Goal: Navigation & Orientation: Understand site structure

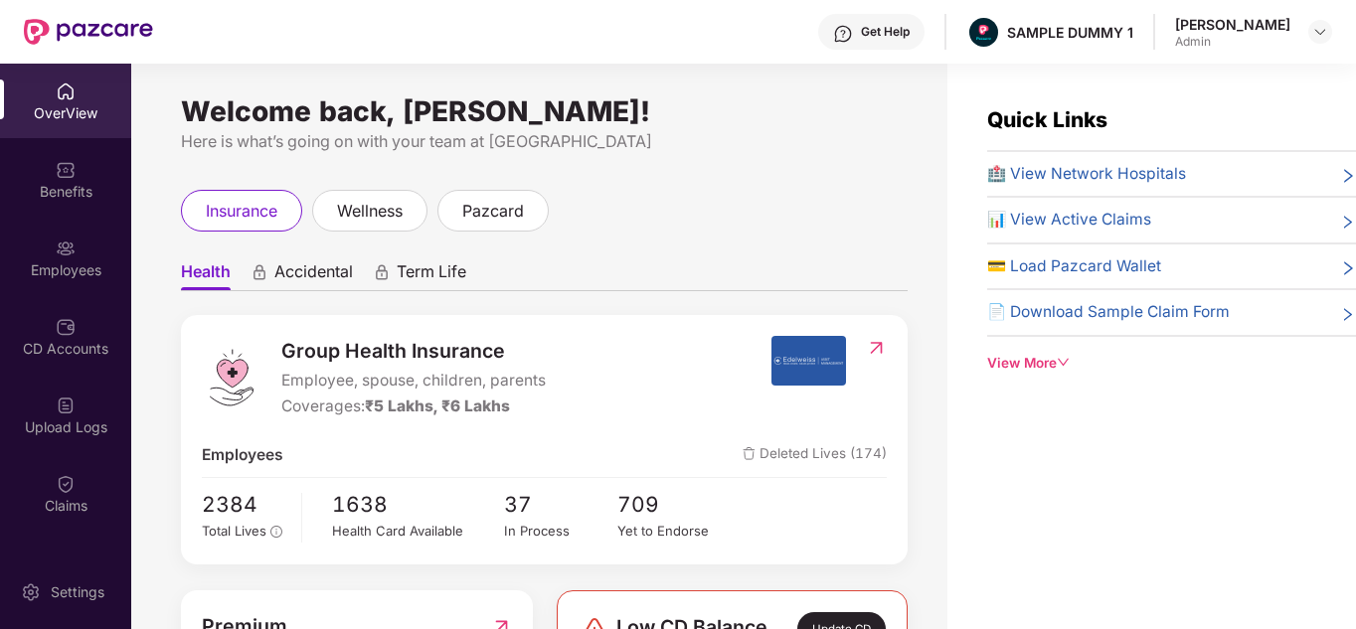
click at [67, 106] on div "OverView" at bounding box center [65, 113] width 131 height 20
click at [63, 222] on div "Employees" at bounding box center [65, 258] width 131 height 75
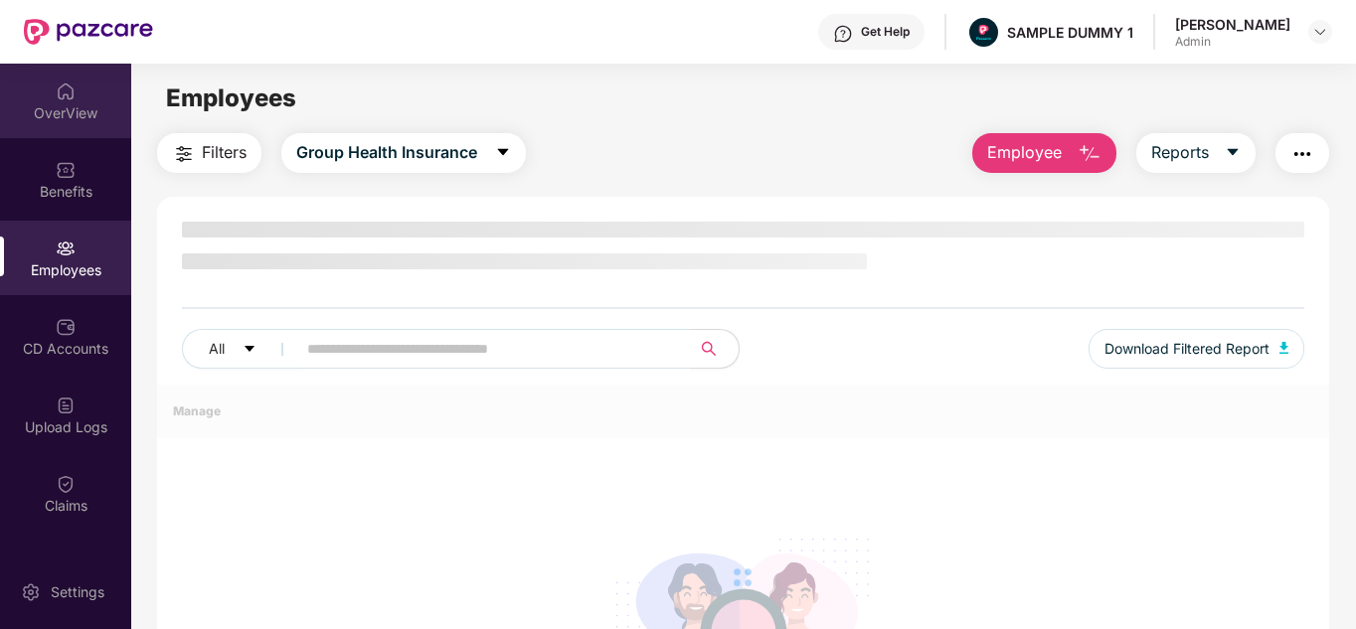
click at [63, 96] on img at bounding box center [66, 92] width 20 height 20
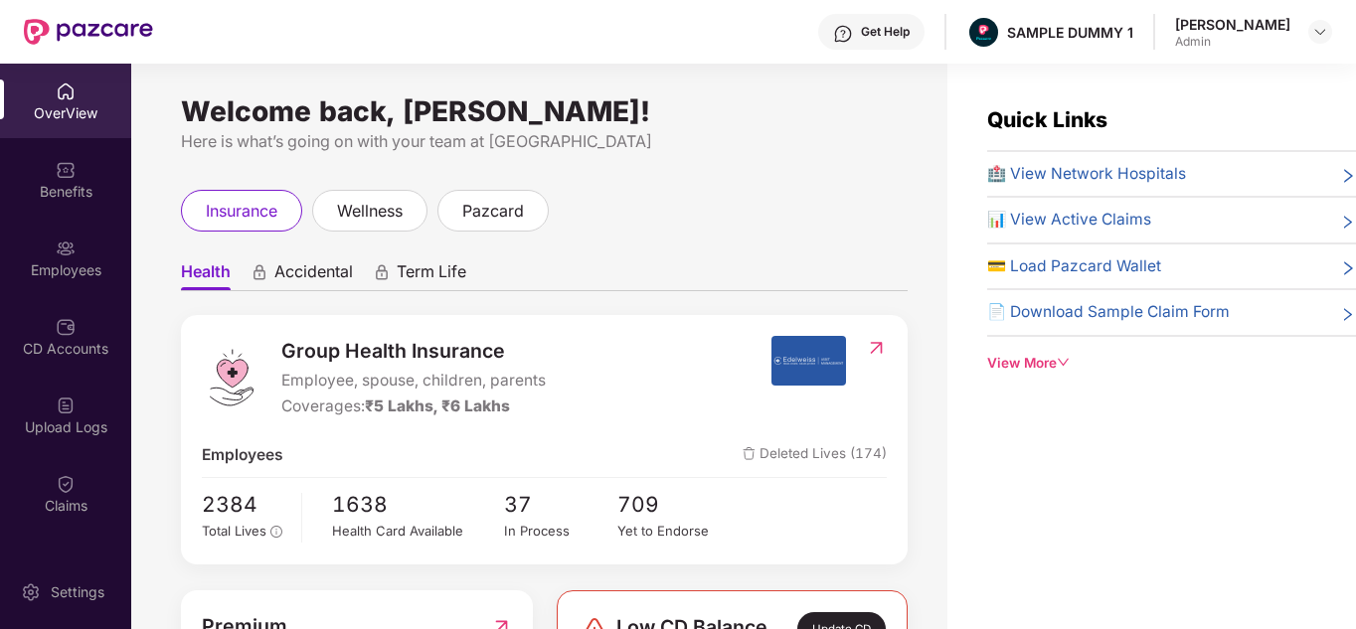
click at [1029, 360] on div "View More" at bounding box center [1171, 363] width 369 height 21
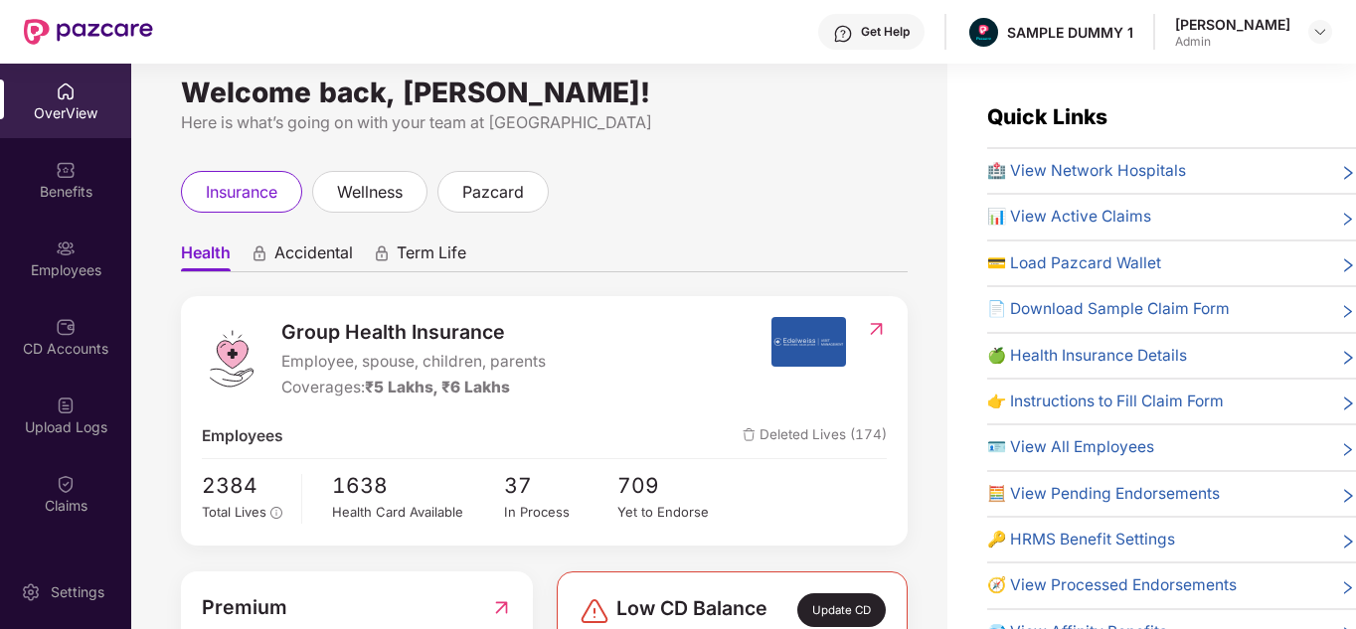
scroll to position [18, 0]
click at [524, 199] on span "pazcard" at bounding box center [493, 193] width 62 height 25
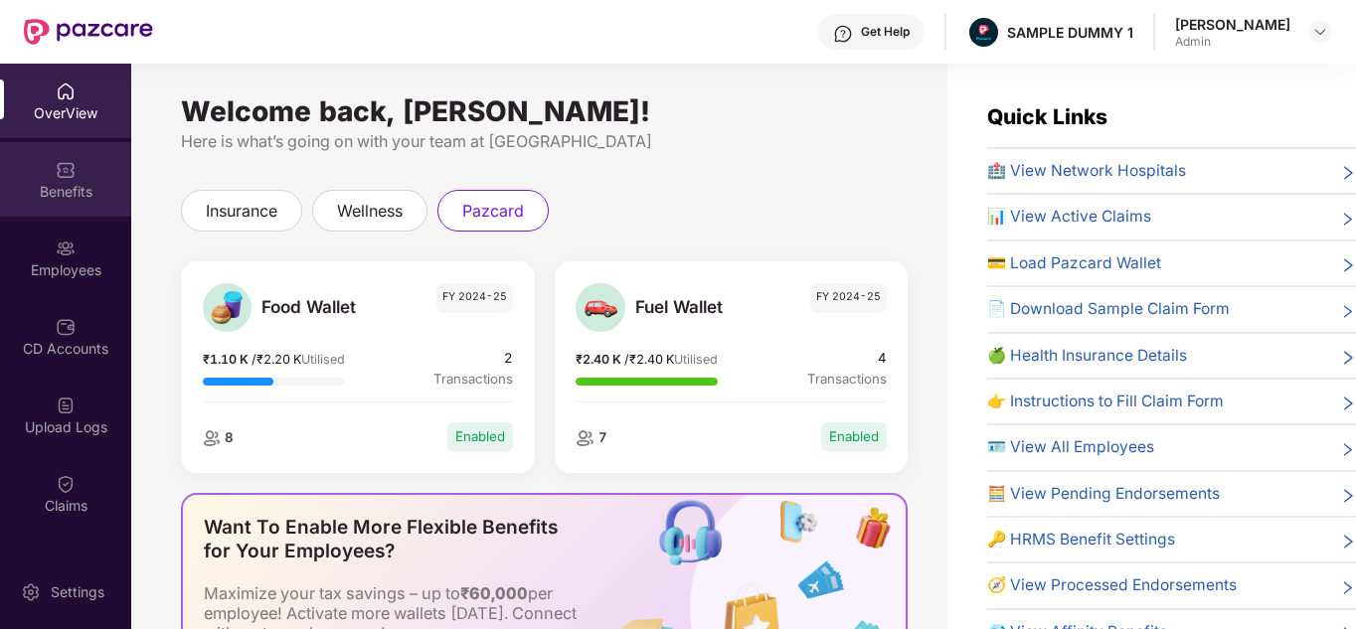
click at [51, 201] on div "Benefits" at bounding box center [65, 192] width 131 height 20
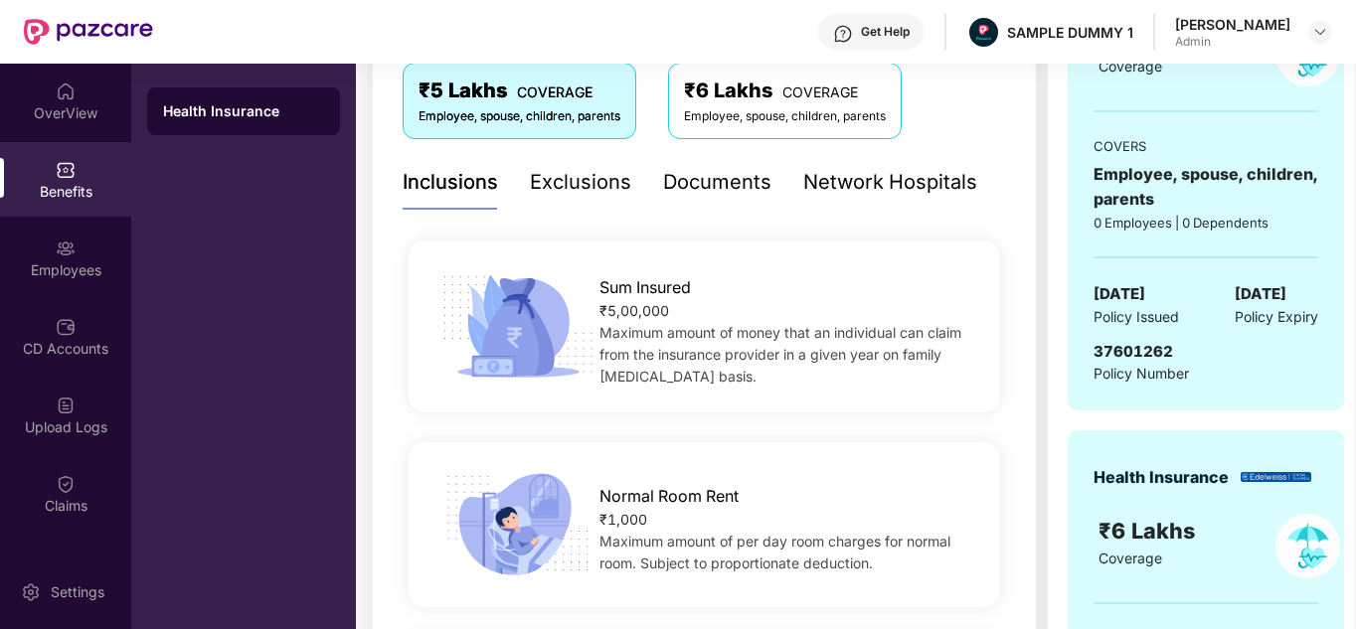
scroll to position [378, 0]
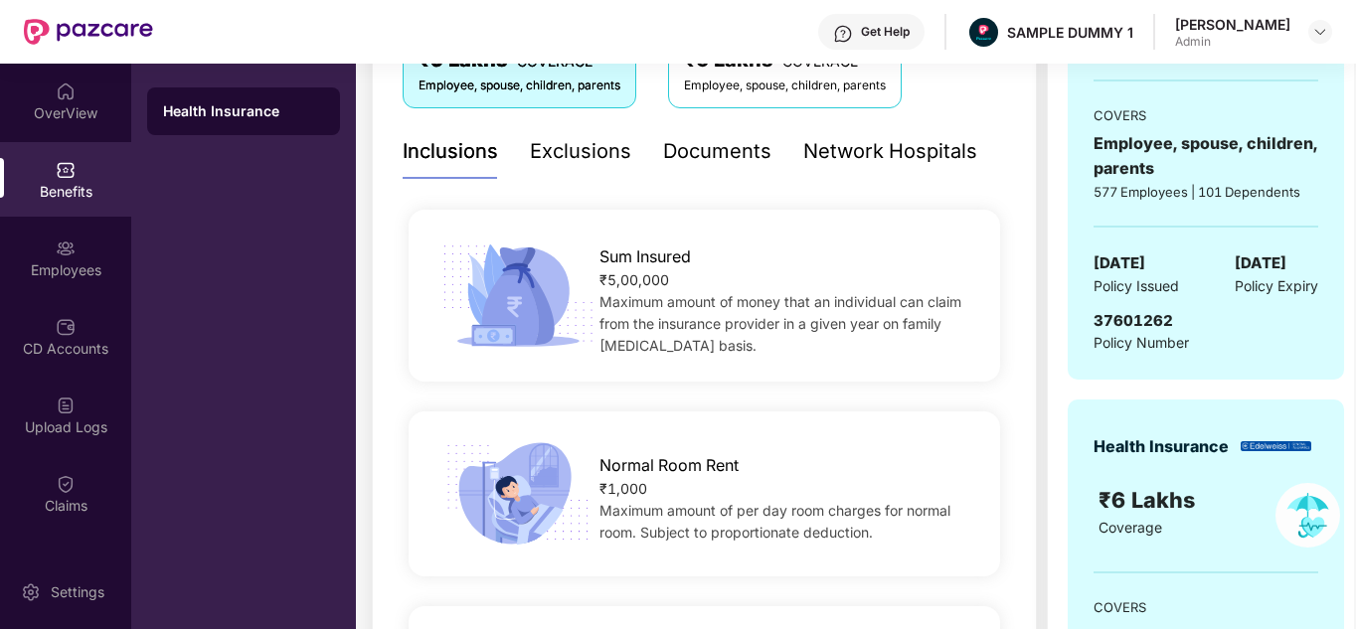
click at [587, 146] on div "Exclusions" at bounding box center [580, 151] width 101 height 31
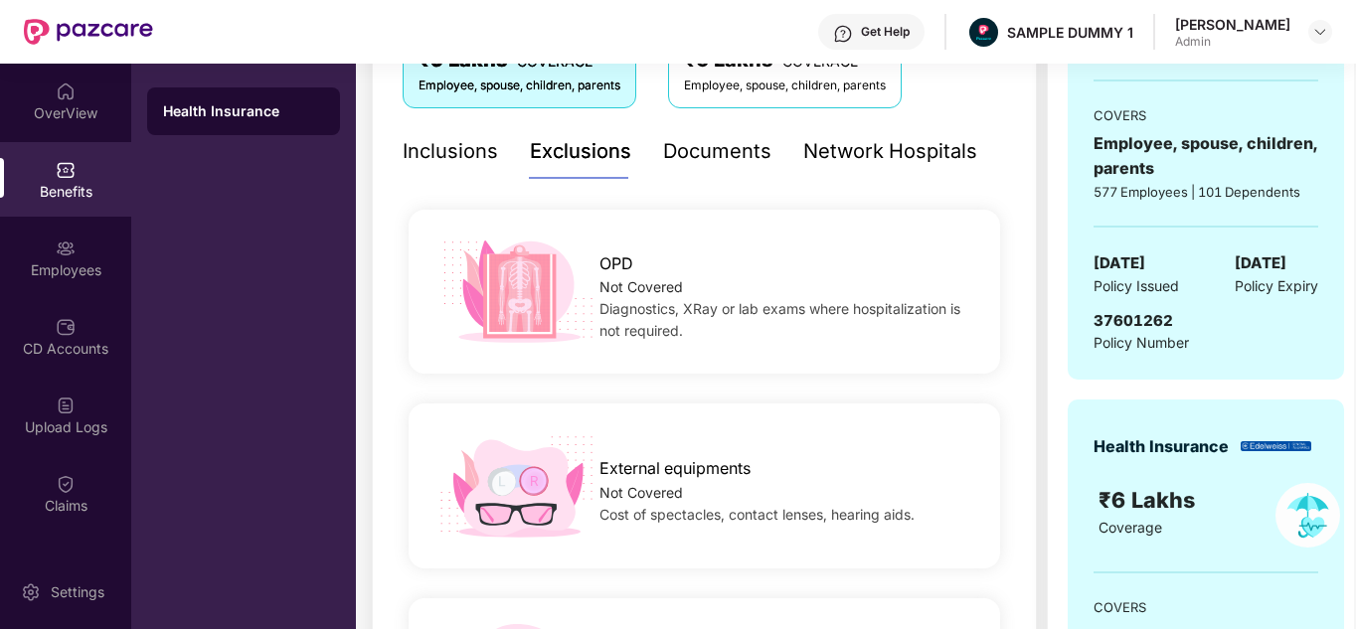
click at [697, 155] on div "Documents" at bounding box center [717, 151] width 108 height 31
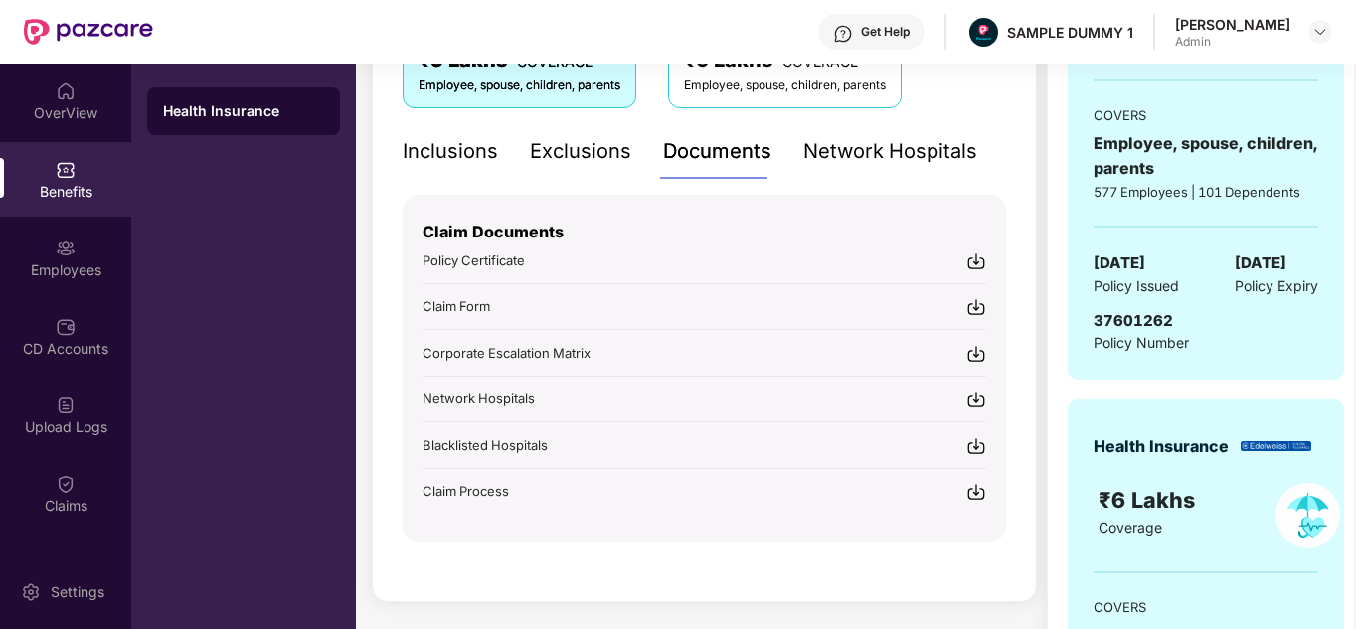
click at [910, 26] on div "Get Help" at bounding box center [885, 32] width 49 height 16
click at [88, 269] on div "Employees" at bounding box center [65, 271] width 131 height 20
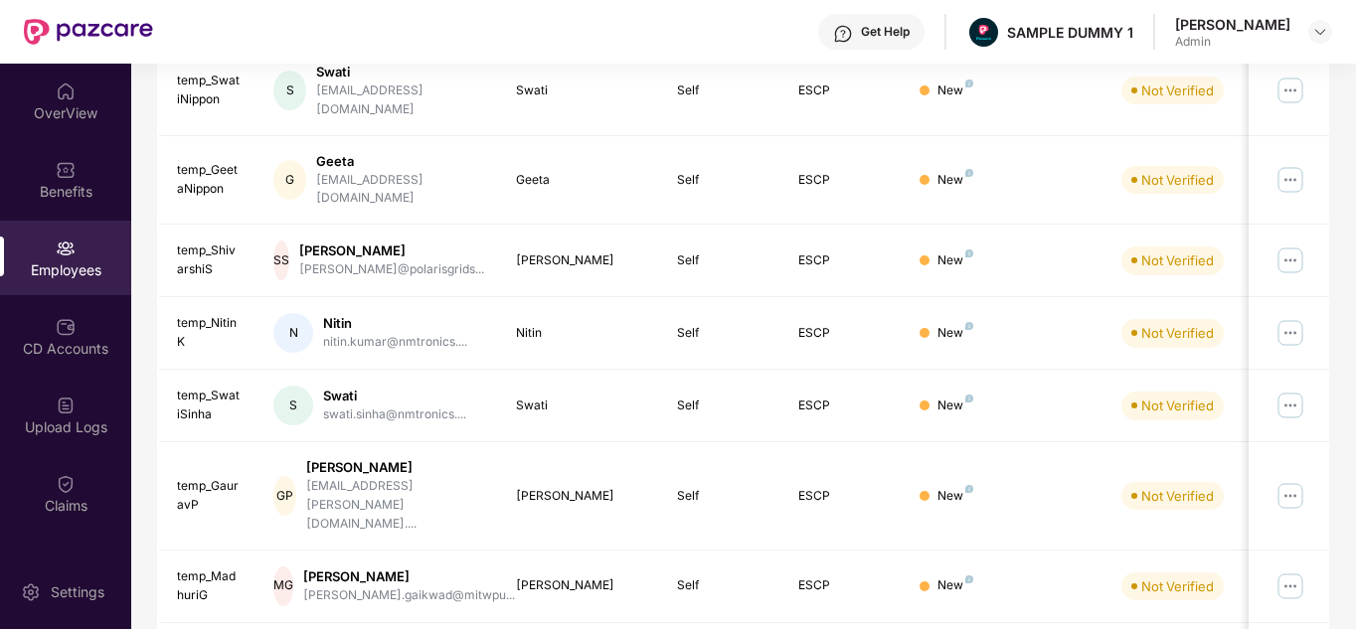
scroll to position [0, 0]
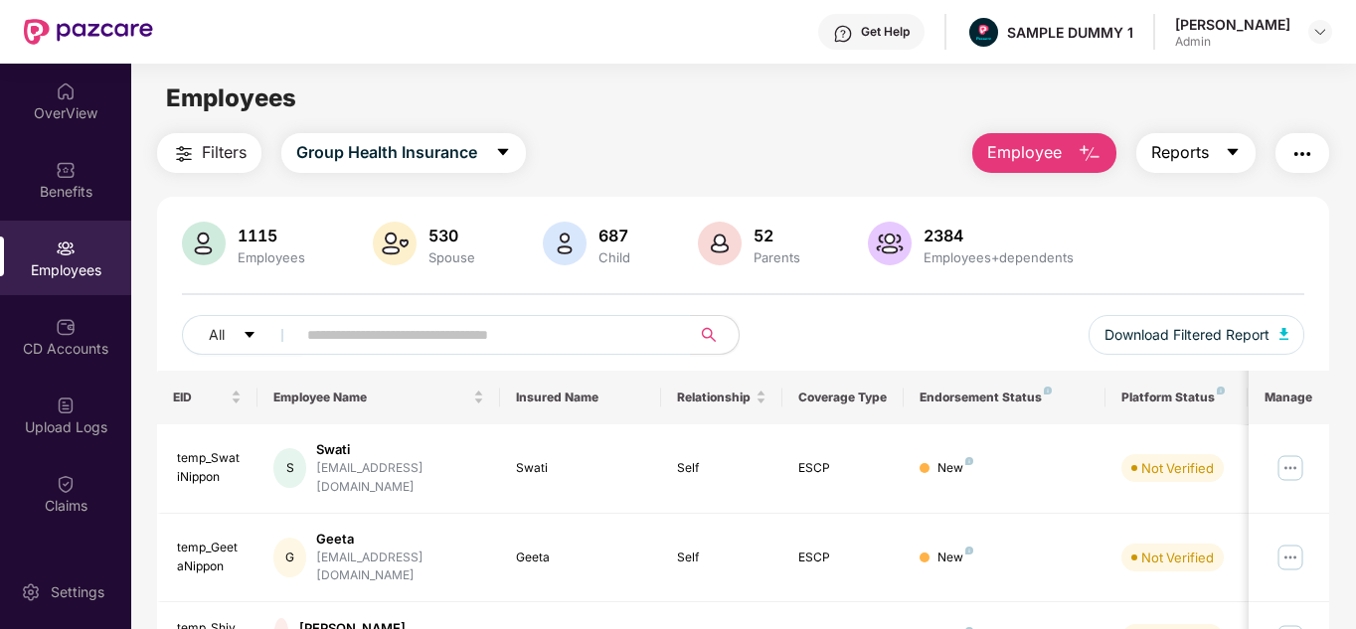
click at [1231, 169] on button "Reports" at bounding box center [1195, 153] width 119 height 40
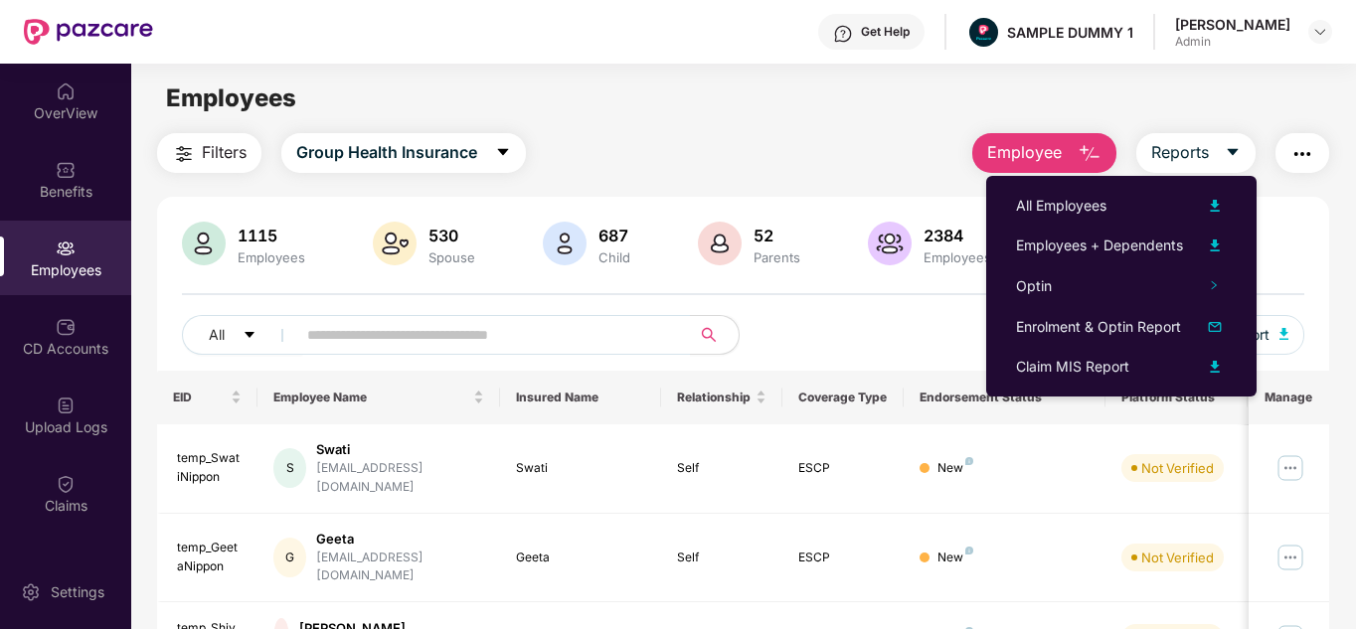
click at [1308, 154] on img "button" at bounding box center [1303, 154] width 24 height 24
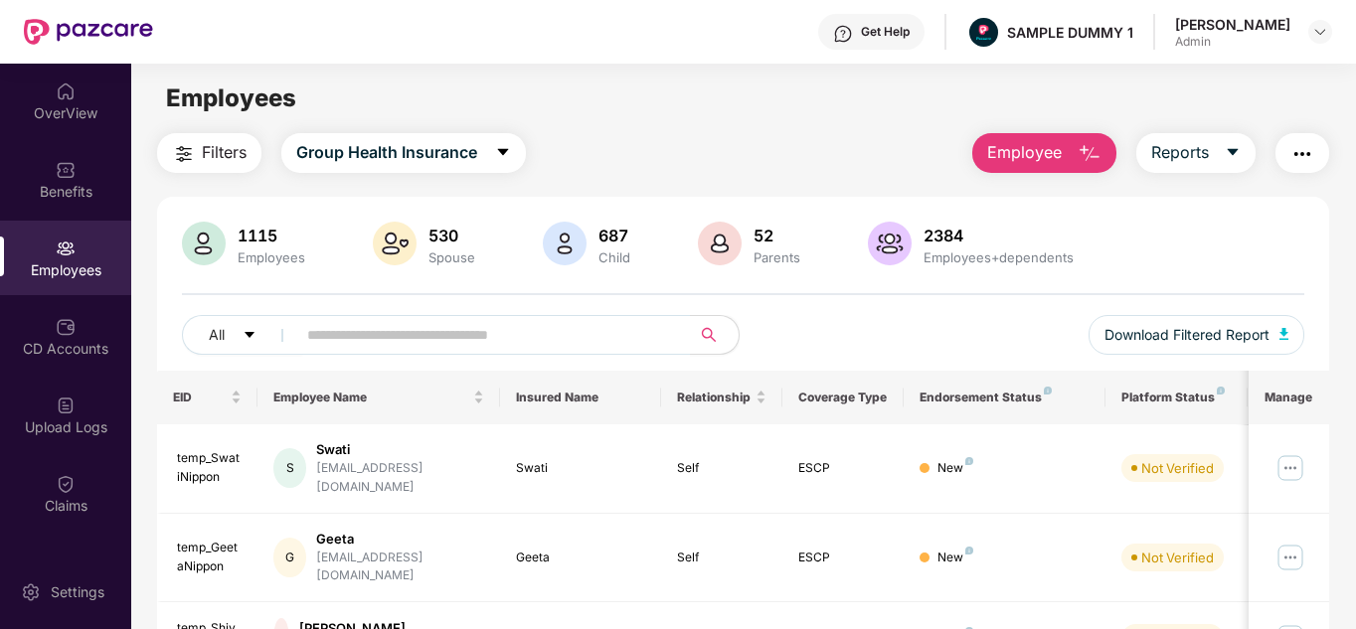
click at [205, 146] on span "Filters" at bounding box center [224, 152] width 45 height 25
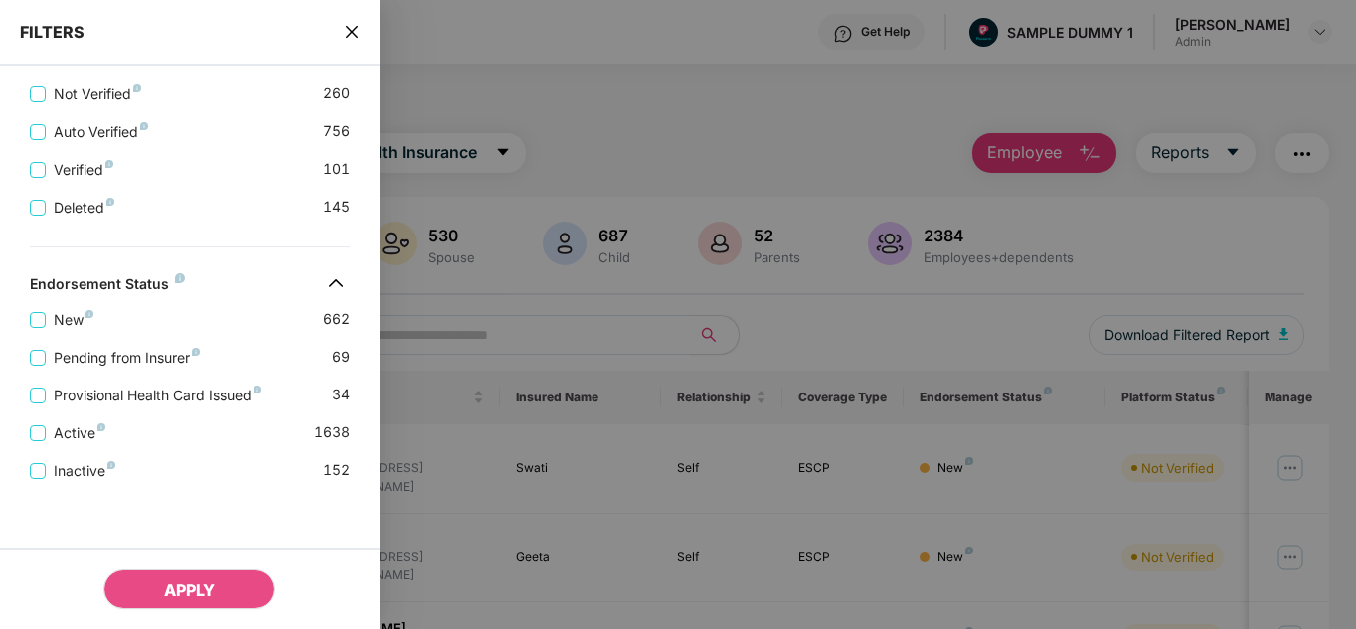
scroll to position [704, 0]
click at [348, 33] on icon "close" at bounding box center [352, 32] width 16 height 16
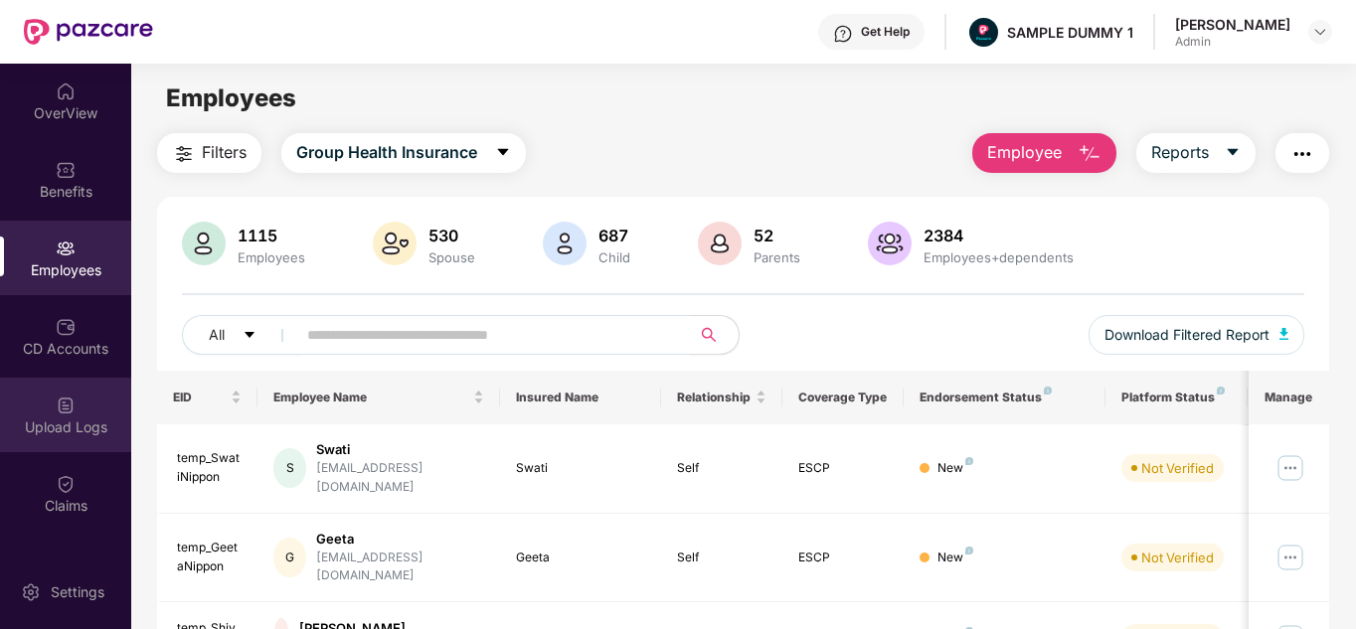
scroll to position [99, 0]
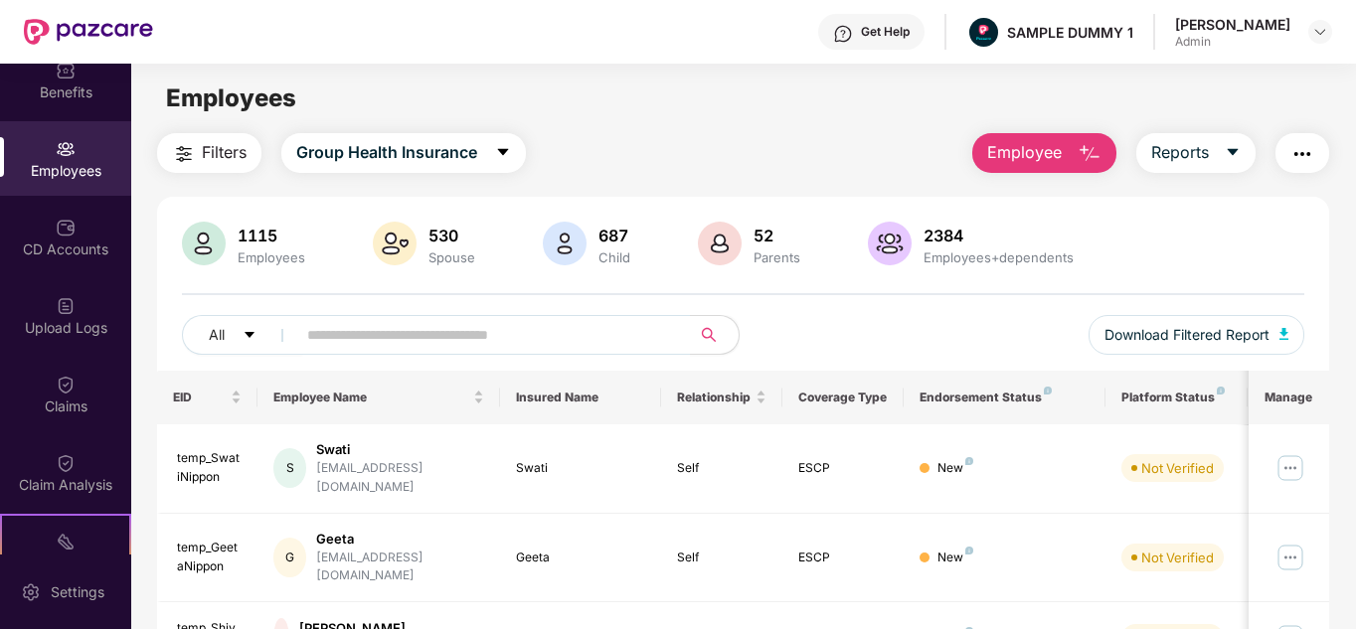
click at [64, 277] on div "OverView Benefits Employees CD Accounts Upload Logs Claims Claim Analysis Stepa…" at bounding box center [65, 309] width 131 height 491
click at [57, 272] on div "CD Accounts" at bounding box center [65, 237] width 131 height 75
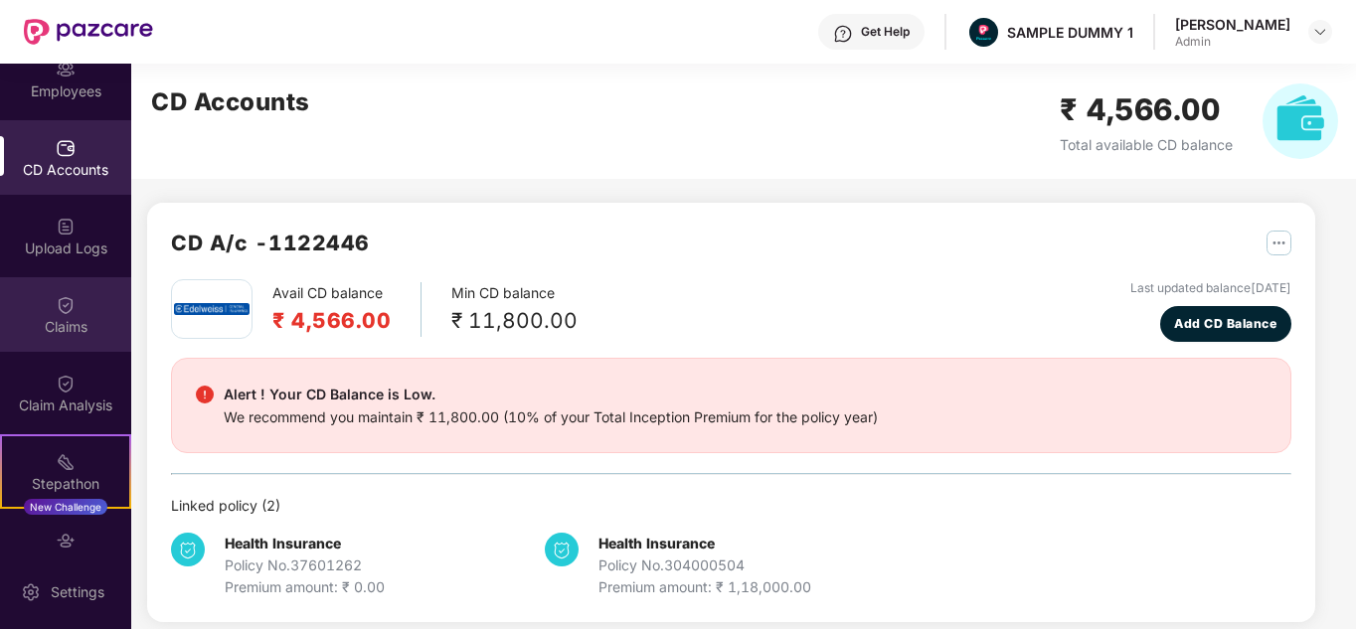
scroll to position [180, 0]
click at [51, 332] on div "Claims" at bounding box center [65, 326] width 131 height 20
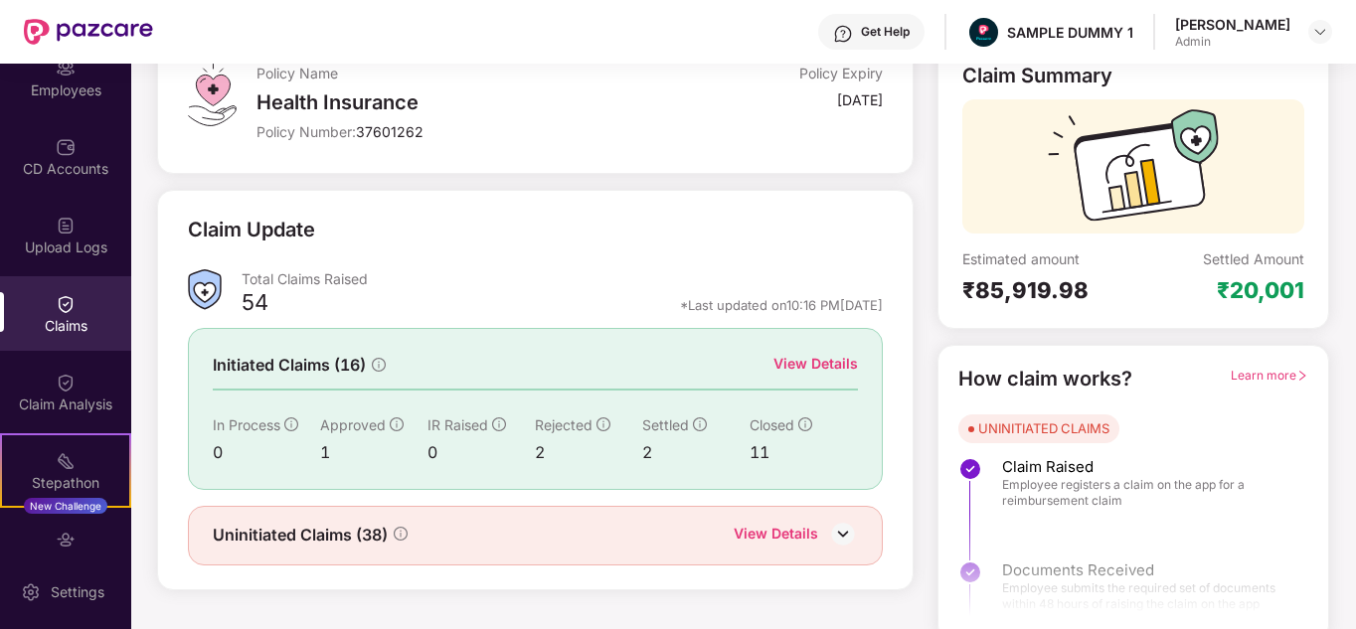
scroll to position [149, 0]
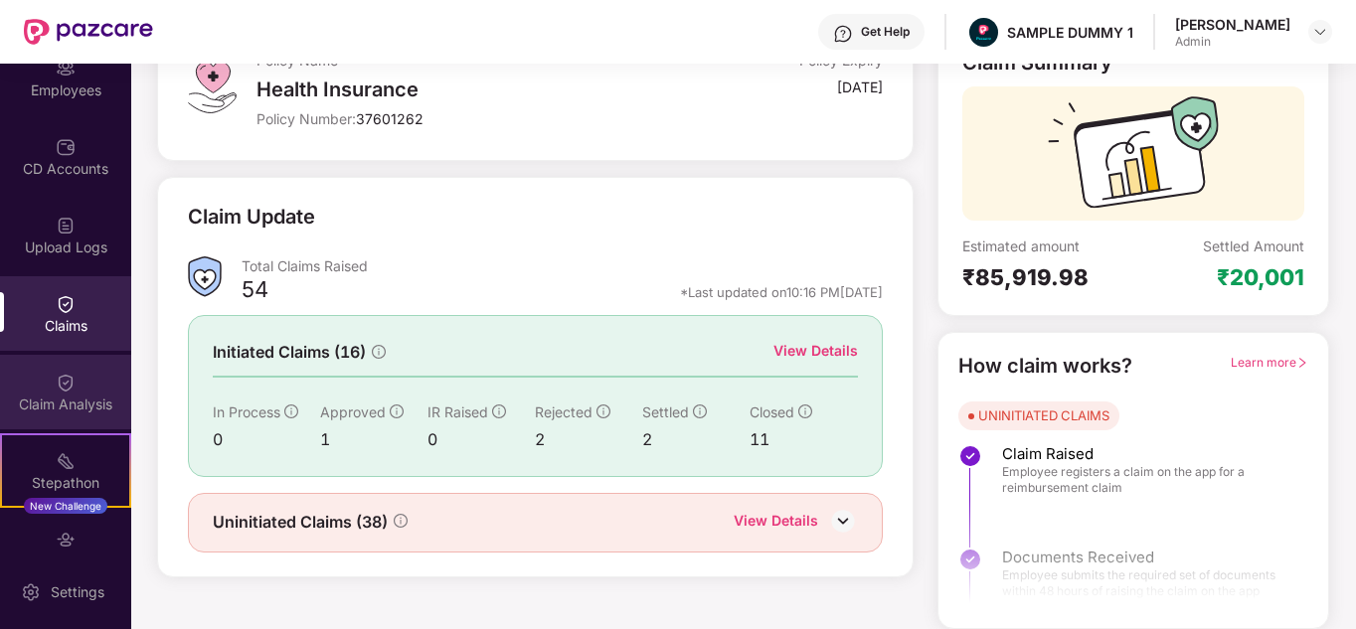
click at [50, 387] on div "Claim Analysis" at bounding box center [65, 392] width 131 height 75
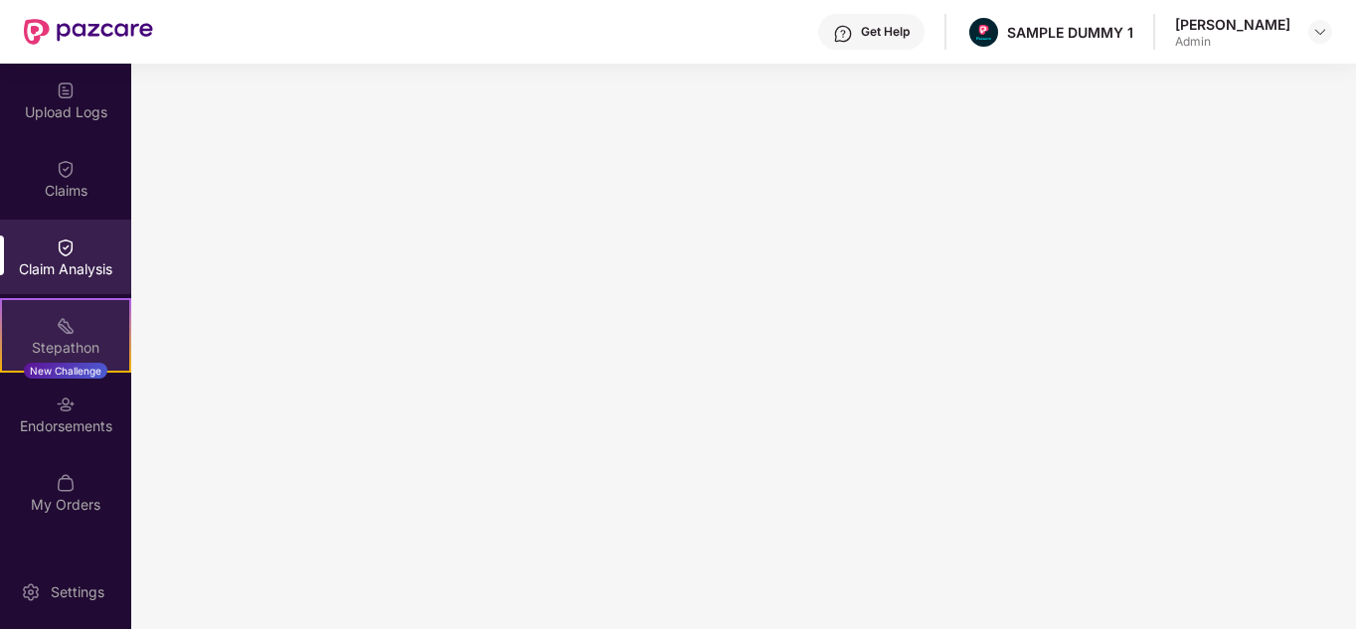
scroll to position [316, 0]
click at [58, 353] on div "Stepathon" at bounding box center [65, 347] width 127 height 20
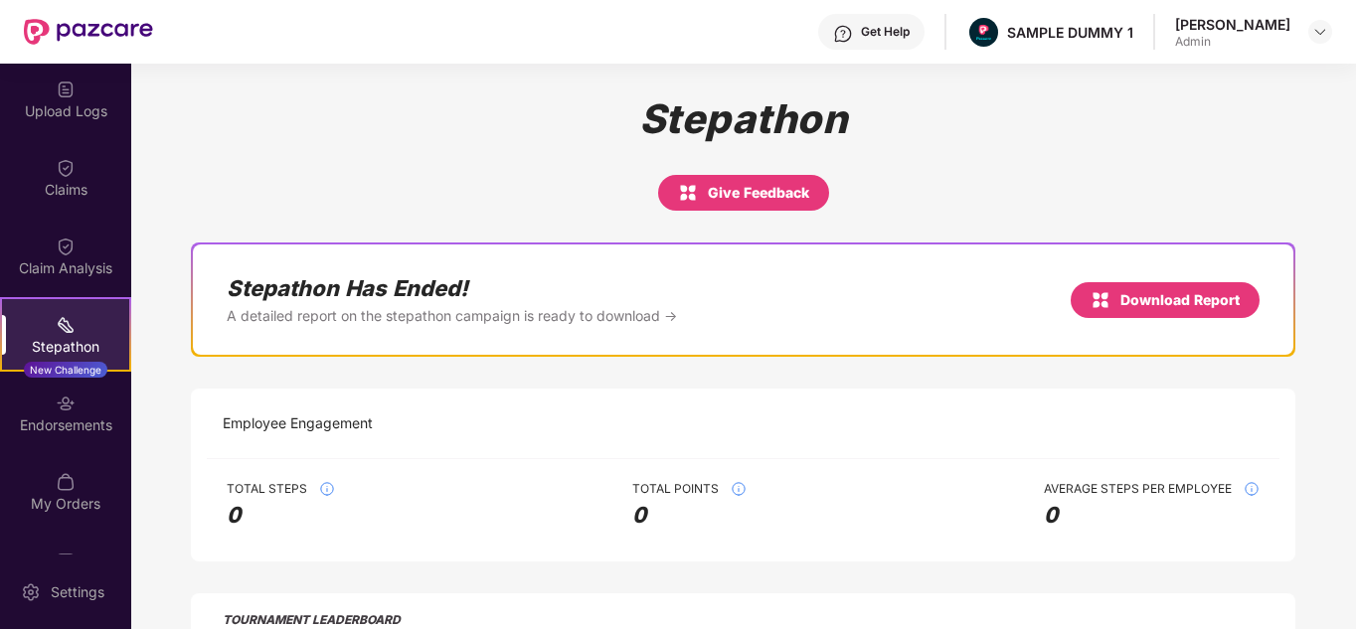
click at [78, 424] on div "Endorsements" at bounding box center [65, 426] width 131 height 20
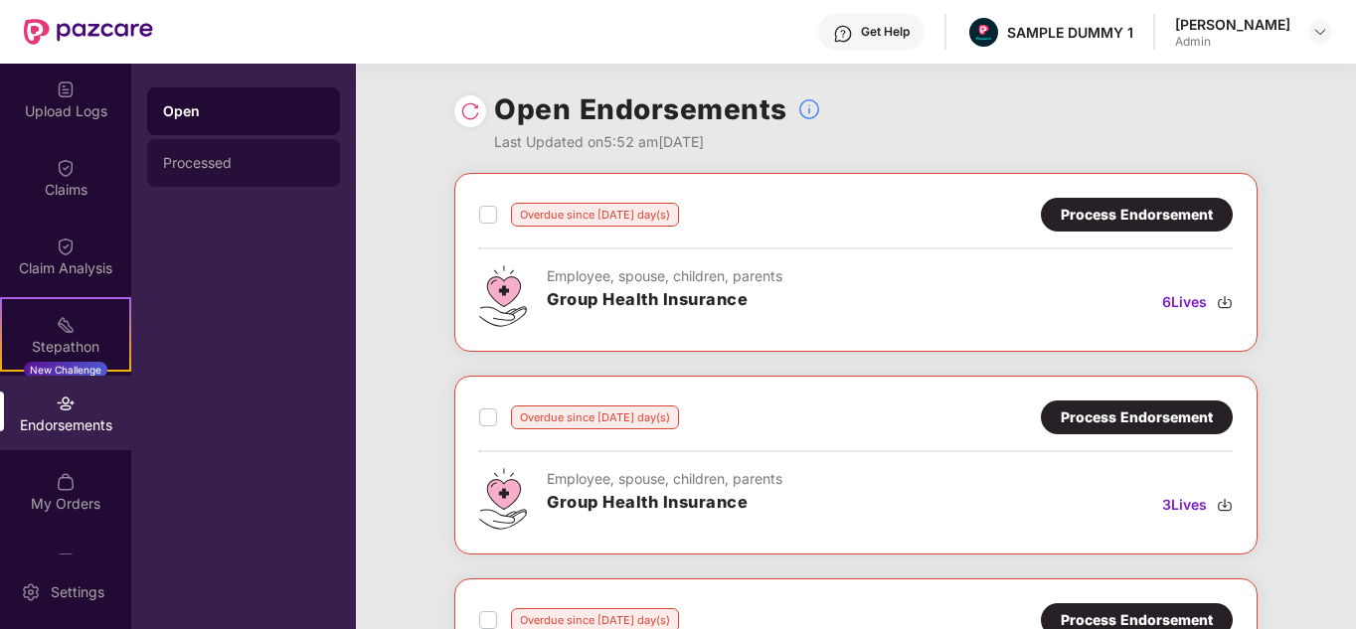
click at [204, 168] on div "Processed" at bounding box center [243, 163] width 161 height 16
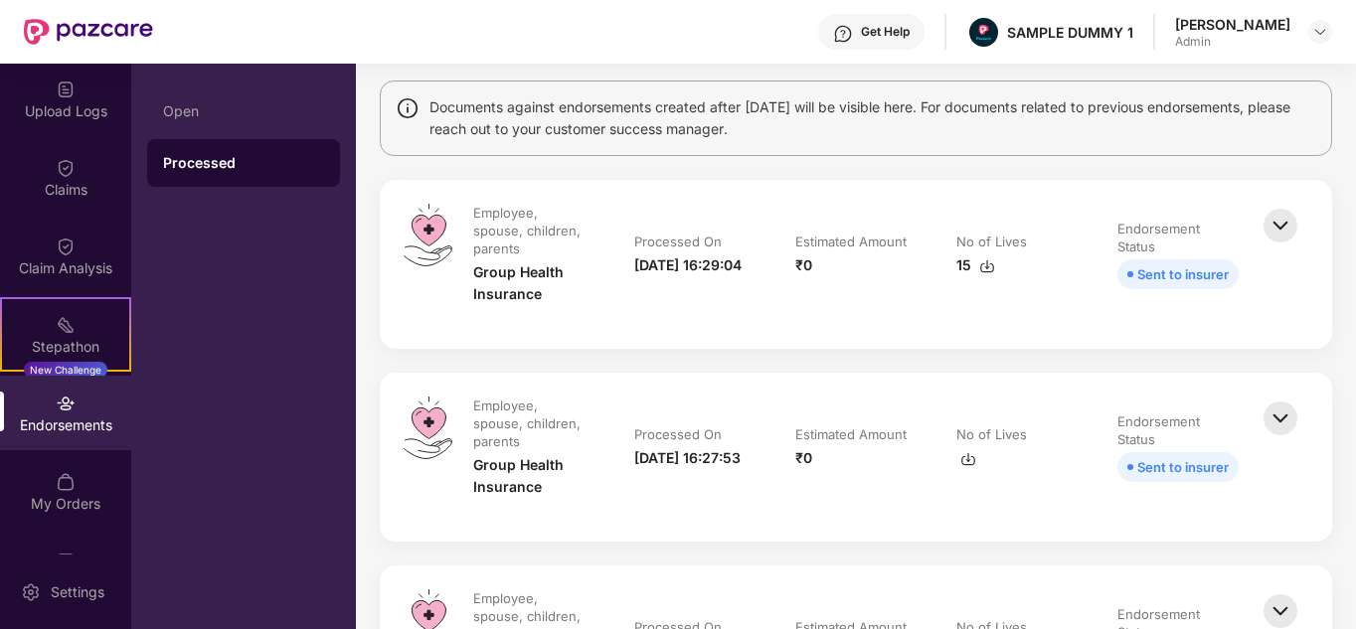
scroll to position [373, 0]
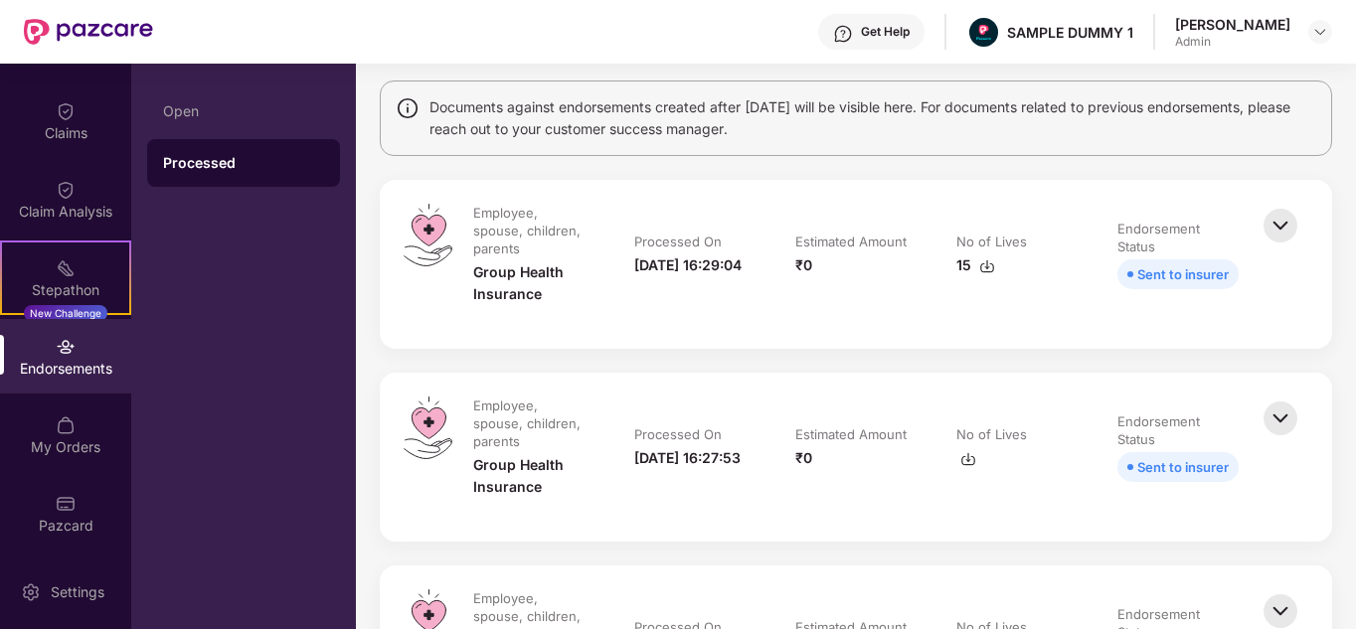
click at [66, 435] on img at bounding box center [66, 426] width 20 height 20
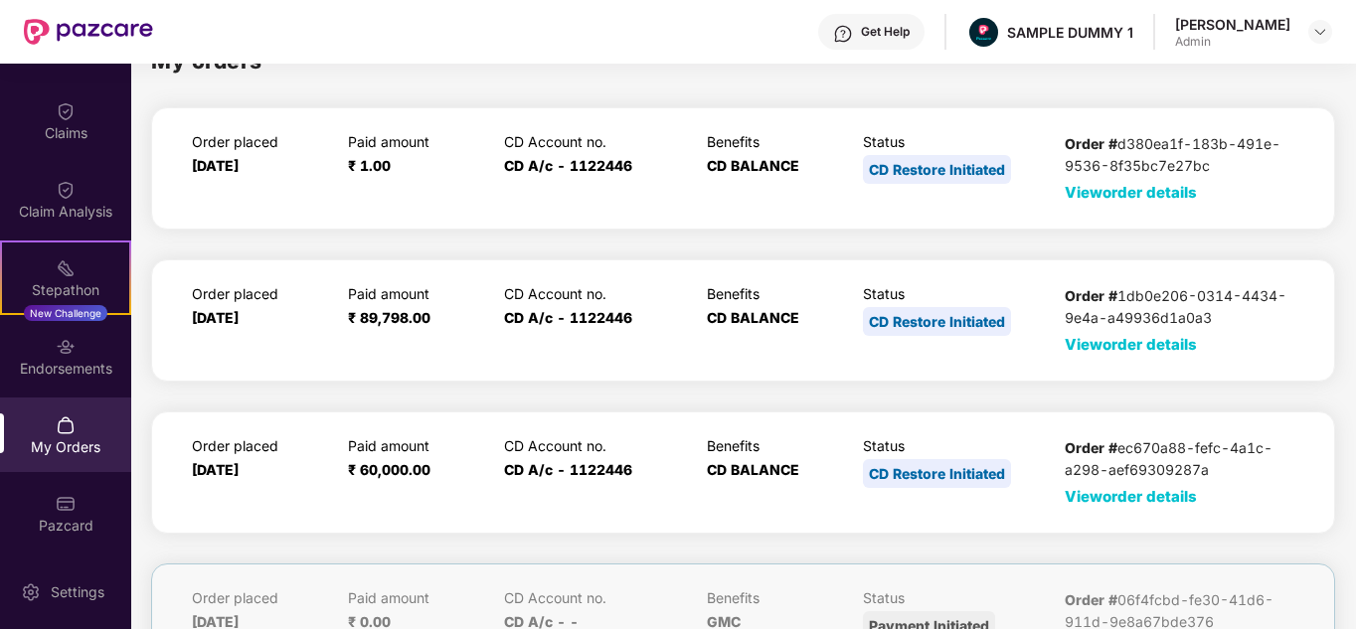
scroll to position [0, 0]
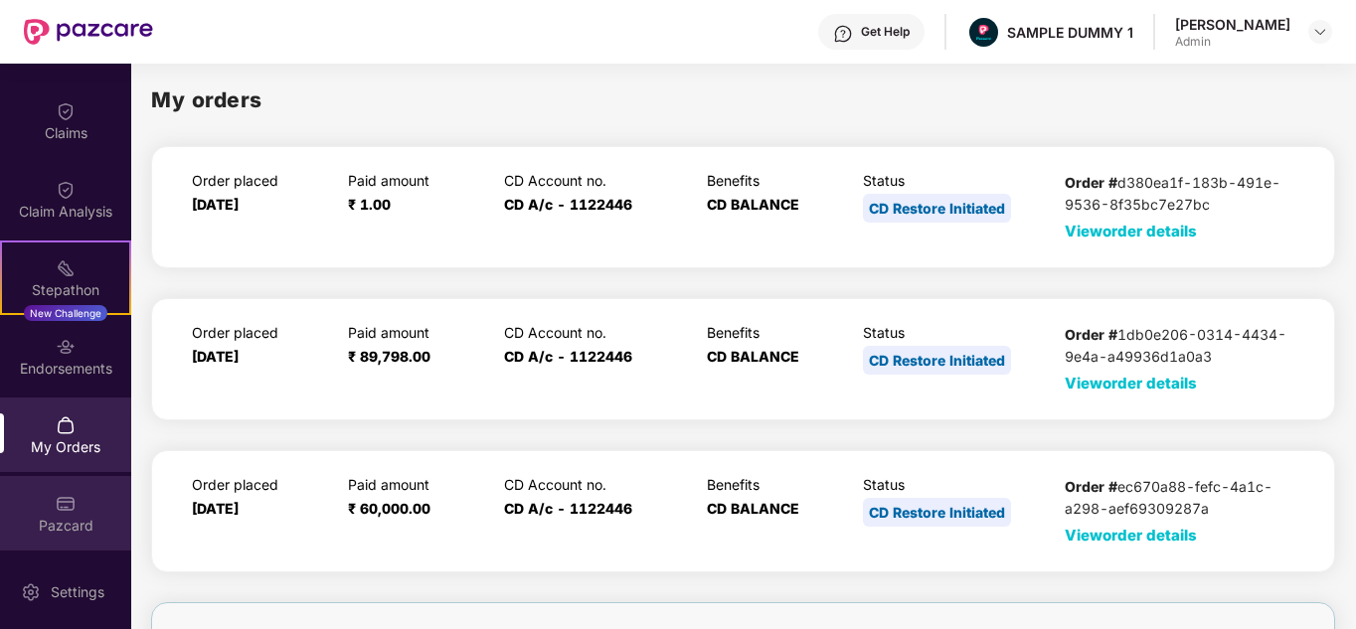
click at [113, 524] on div "Pazcard" at bounding box center [65, 526] width 131 height 20
